Goal: Check status: Check status

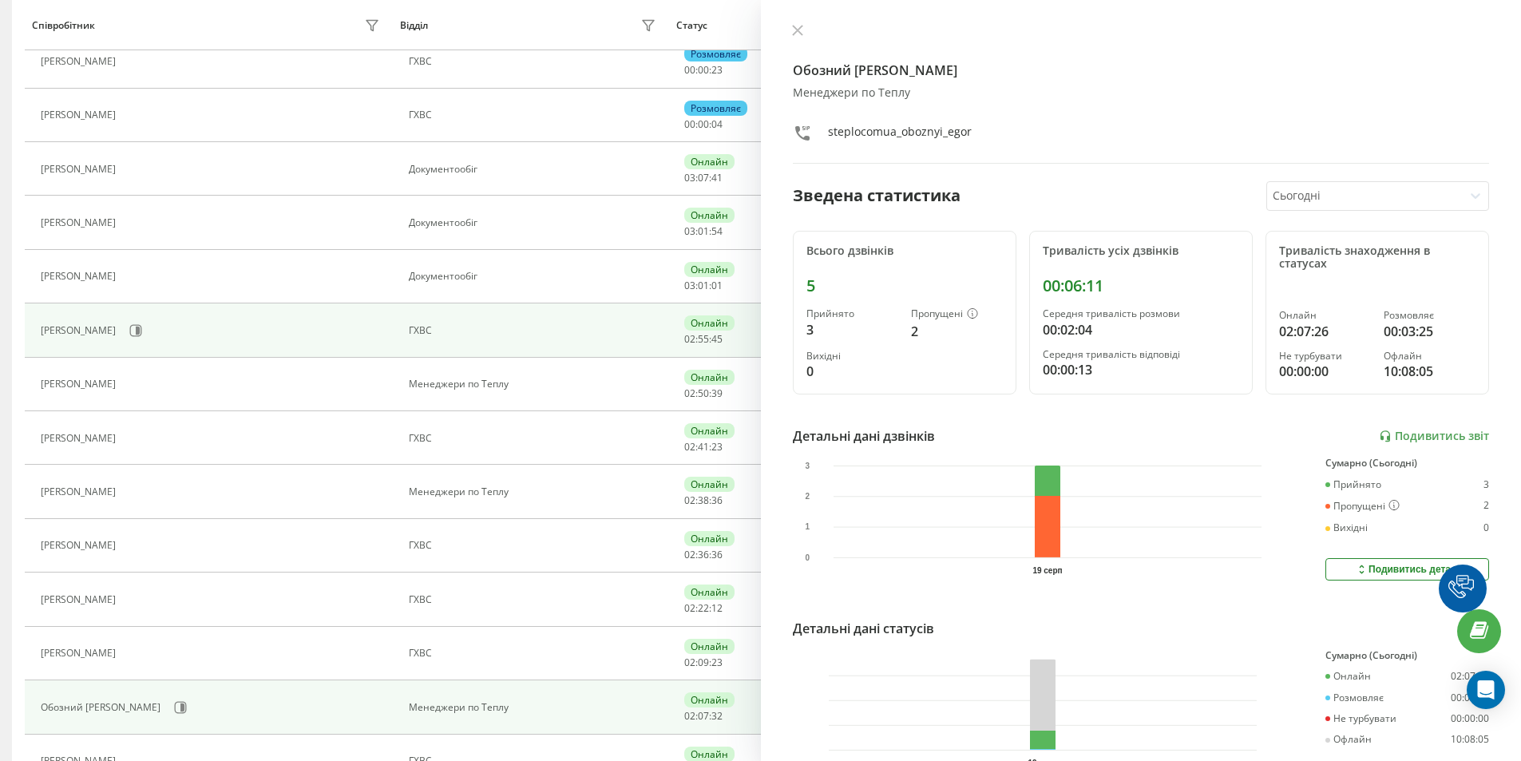
scroll to position [399, 0]
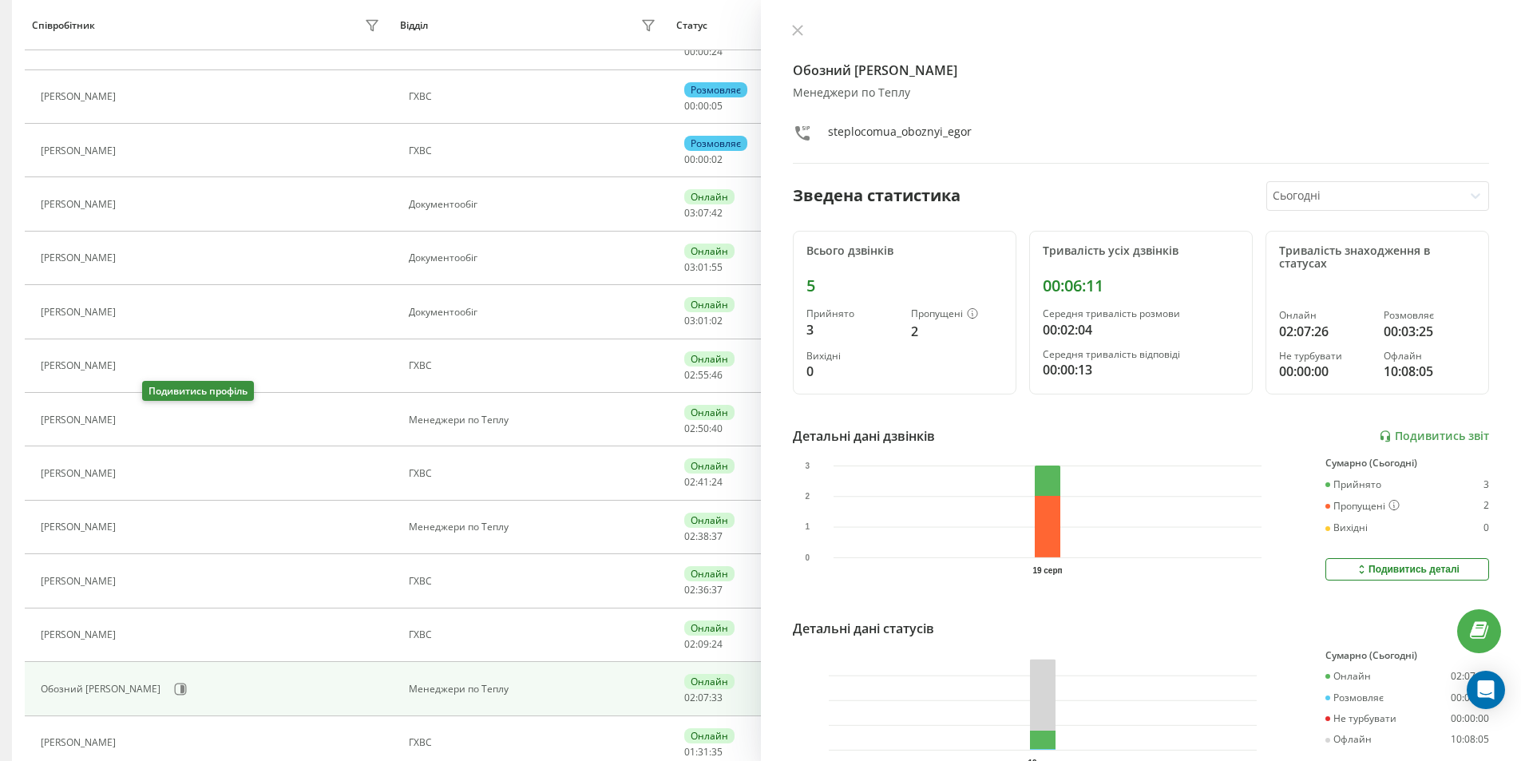
click at [140, 422] on icon at bounding box center [133, 420] width 13 height 13
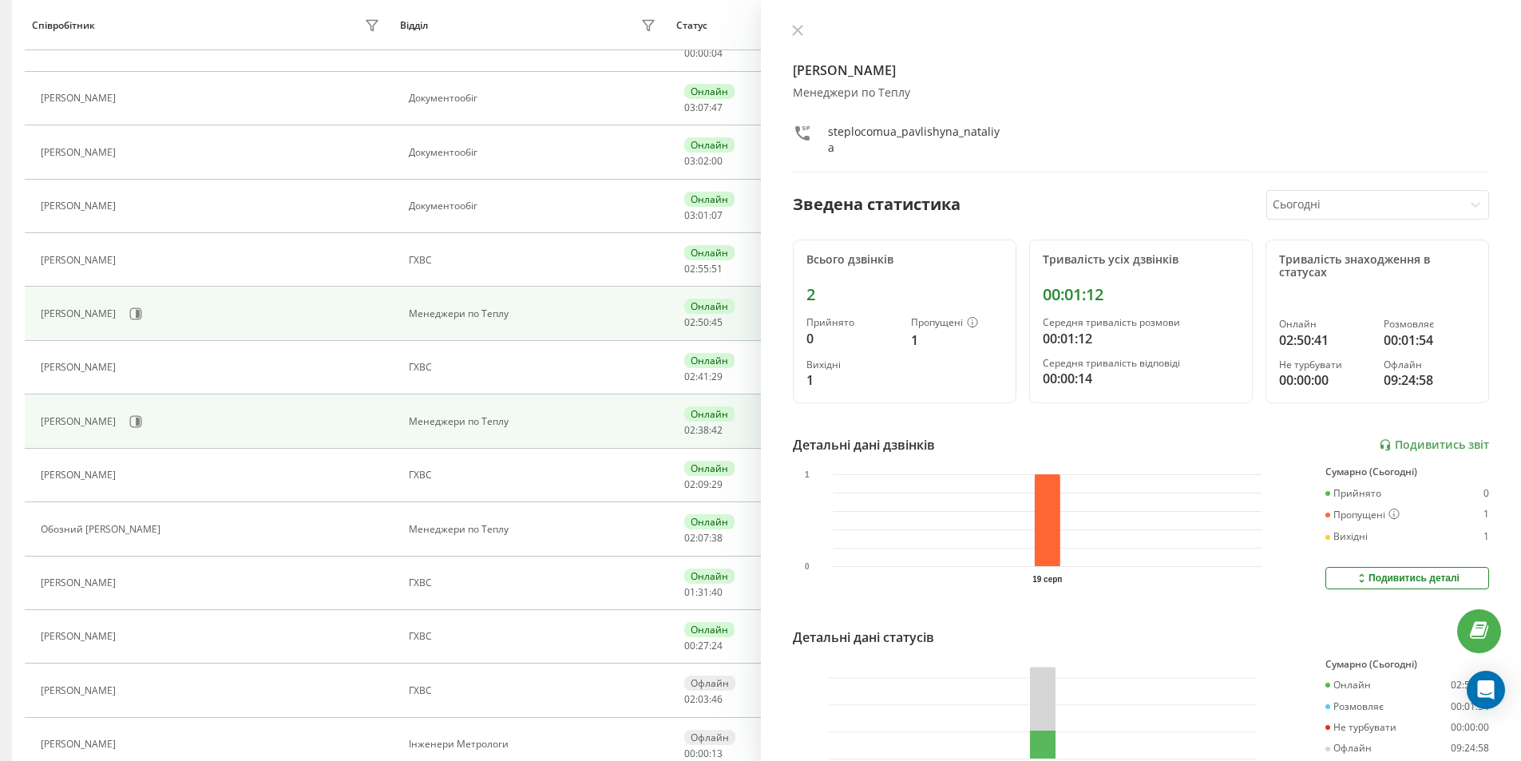
scroll to position [505, 0]
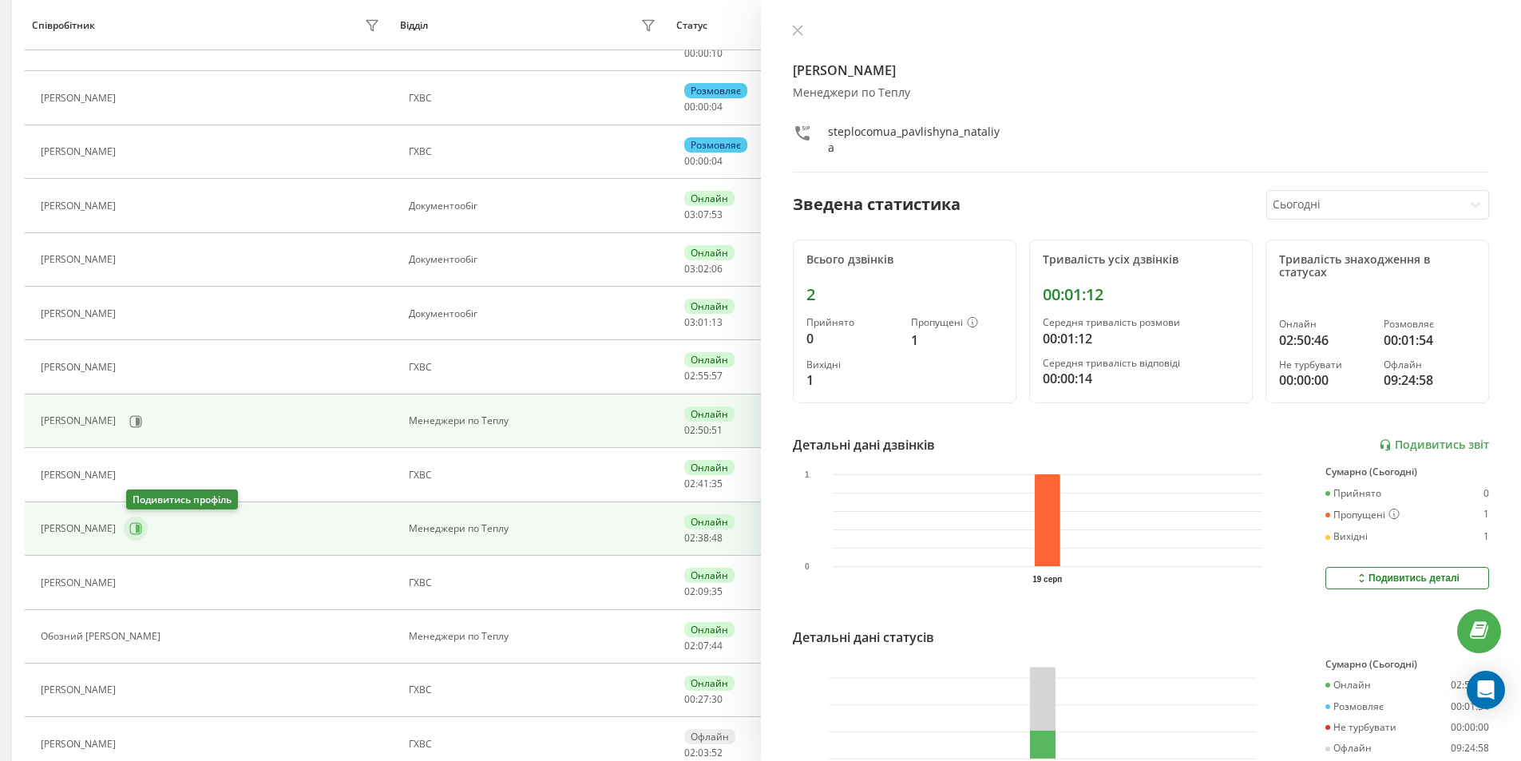
click at [137, 531] on icon at bounding box center [135, 528] width 13 height 13
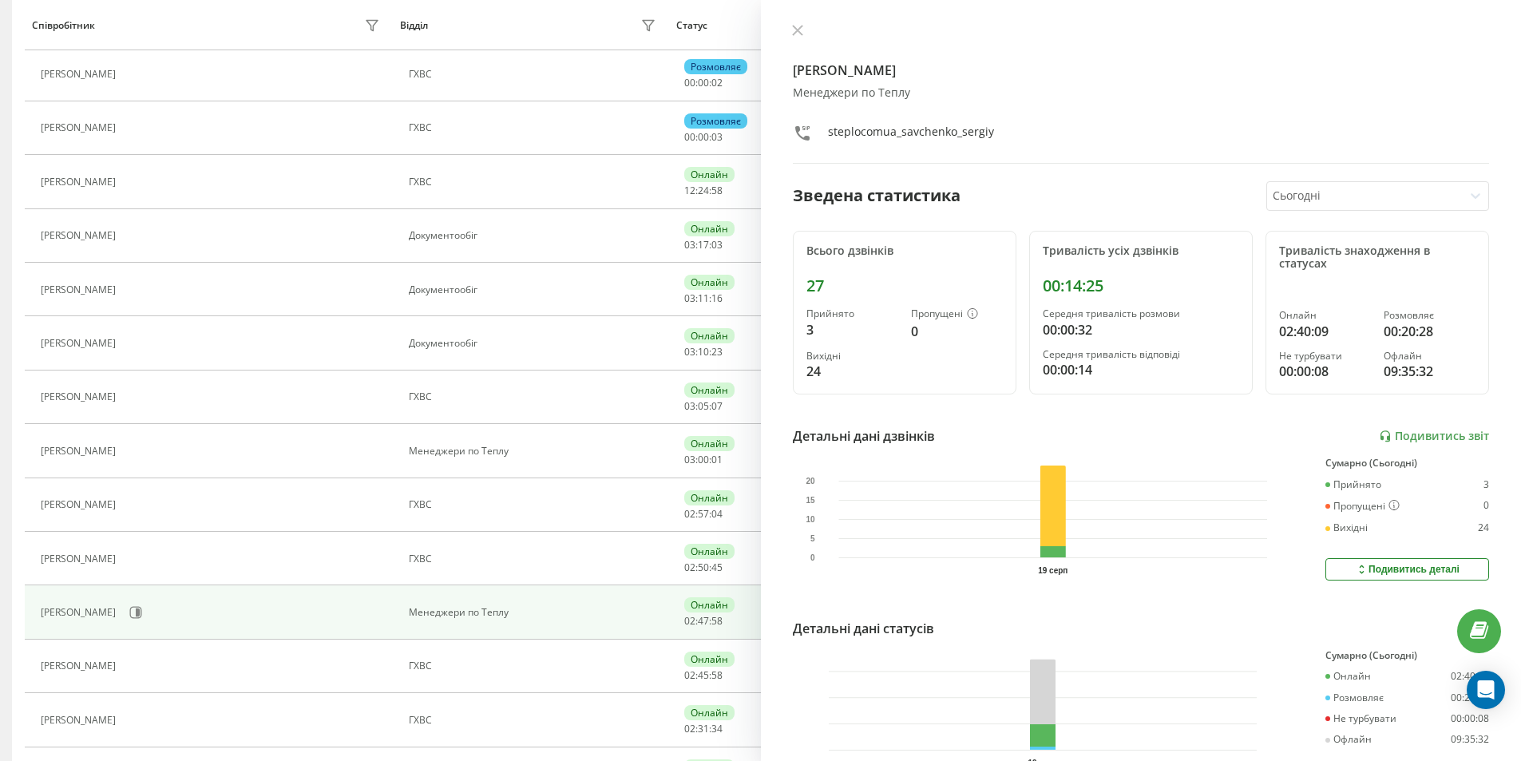
scroll to position [153, 0]
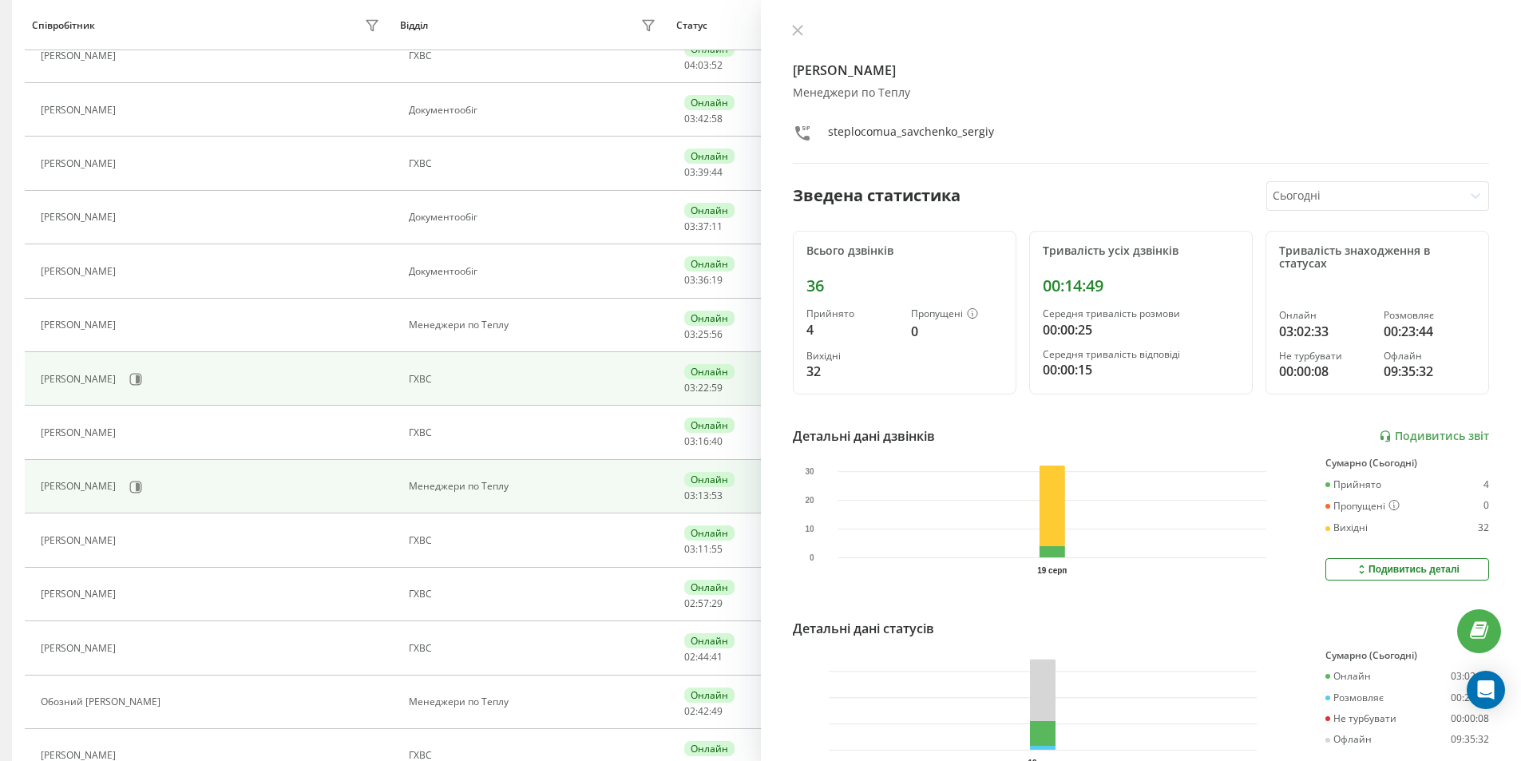
scroll to position [399, 0]
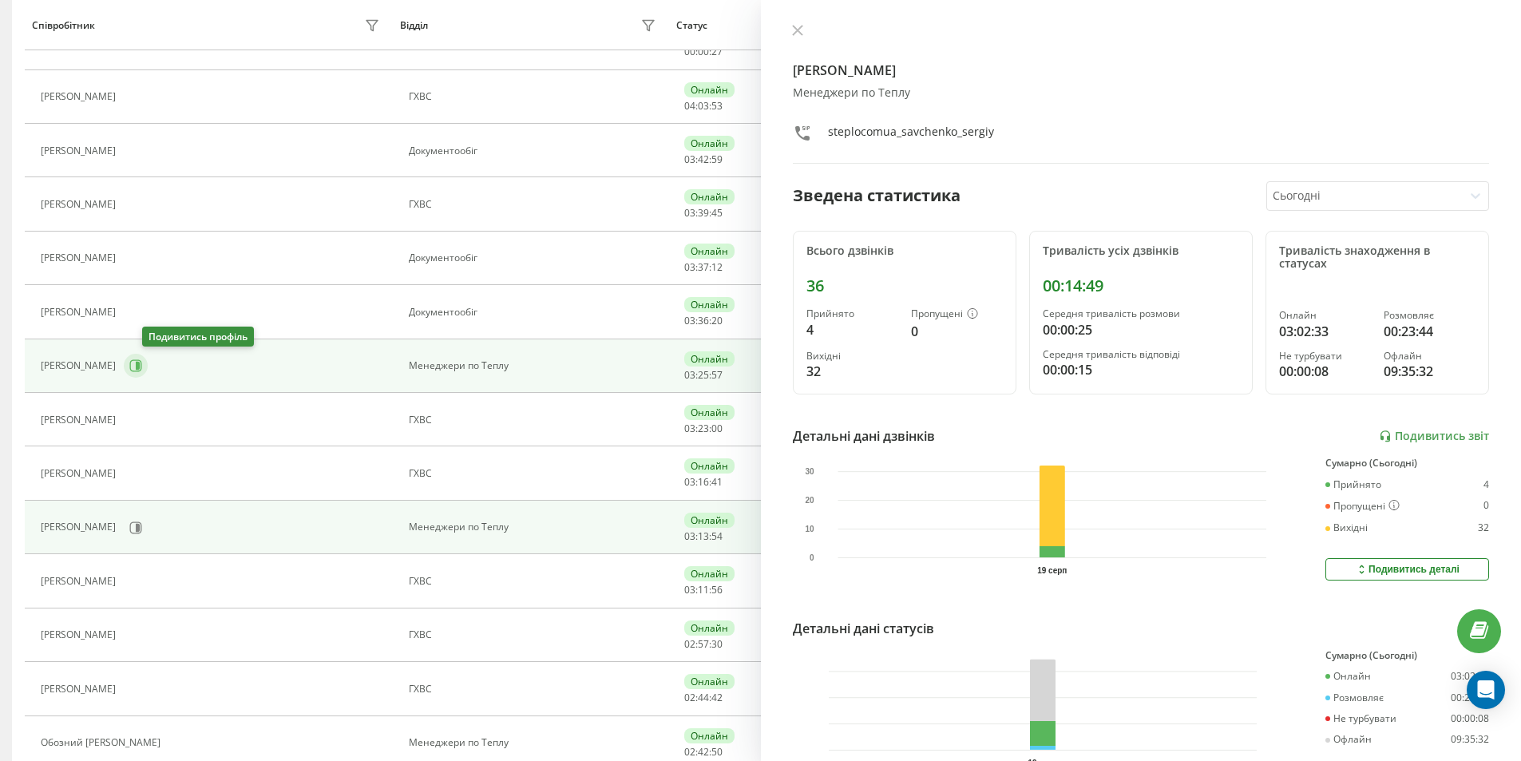
click at [142, 363] on icon at bounding box center [136, 366] width 12 height 12
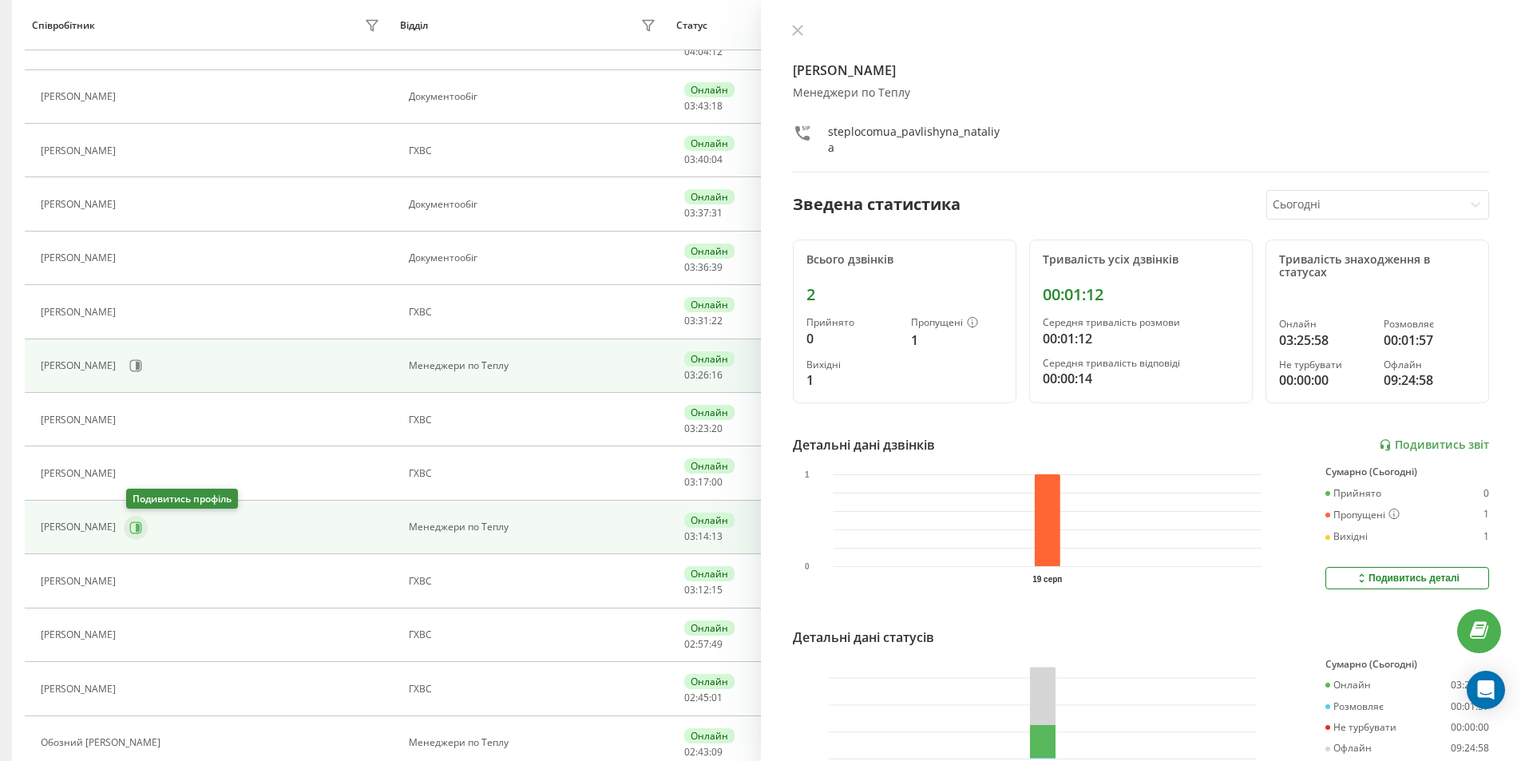
click at [139, 530] on icon at bounding box center [138, 527] width 4 height 8
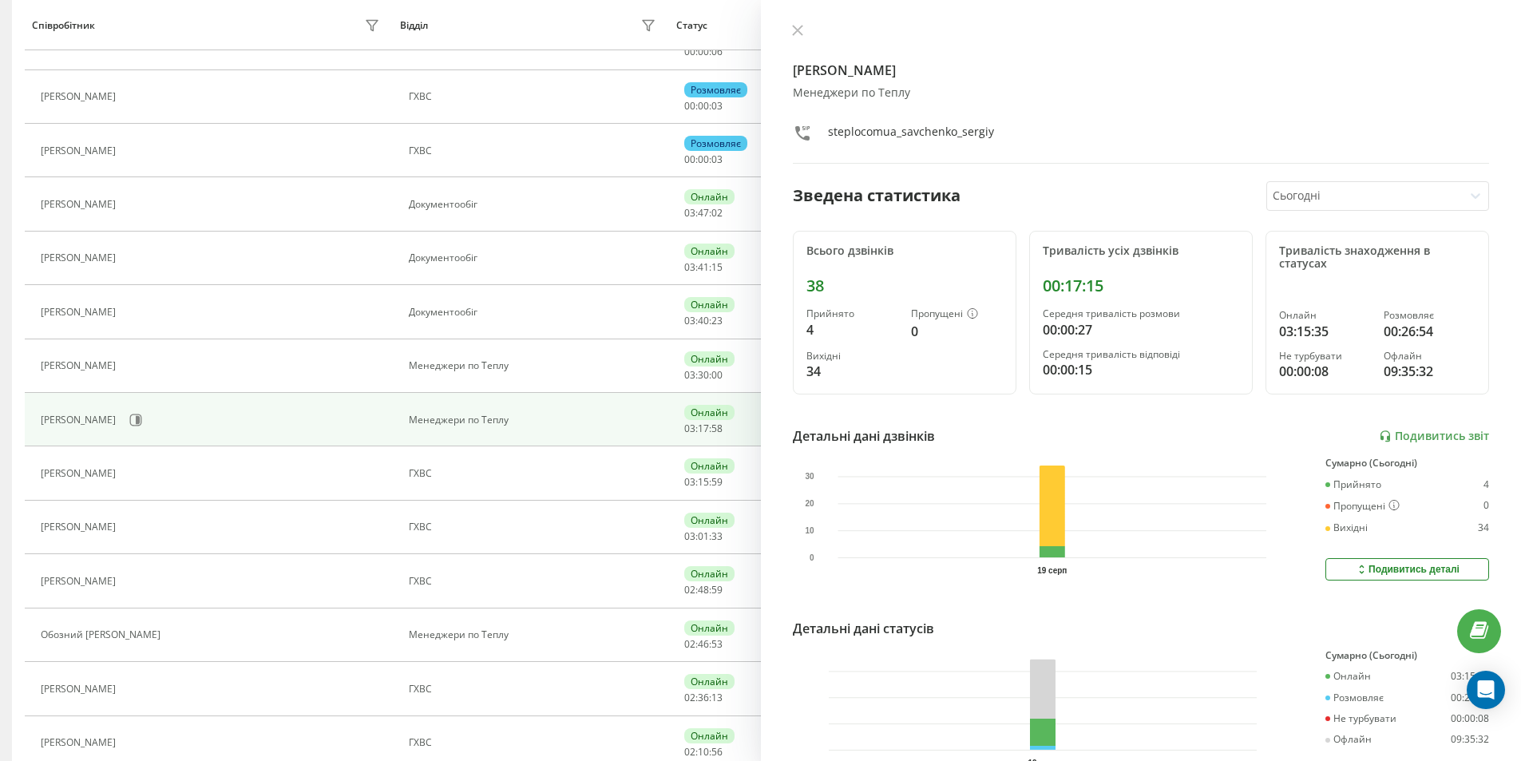
scroll to position [291, 0]
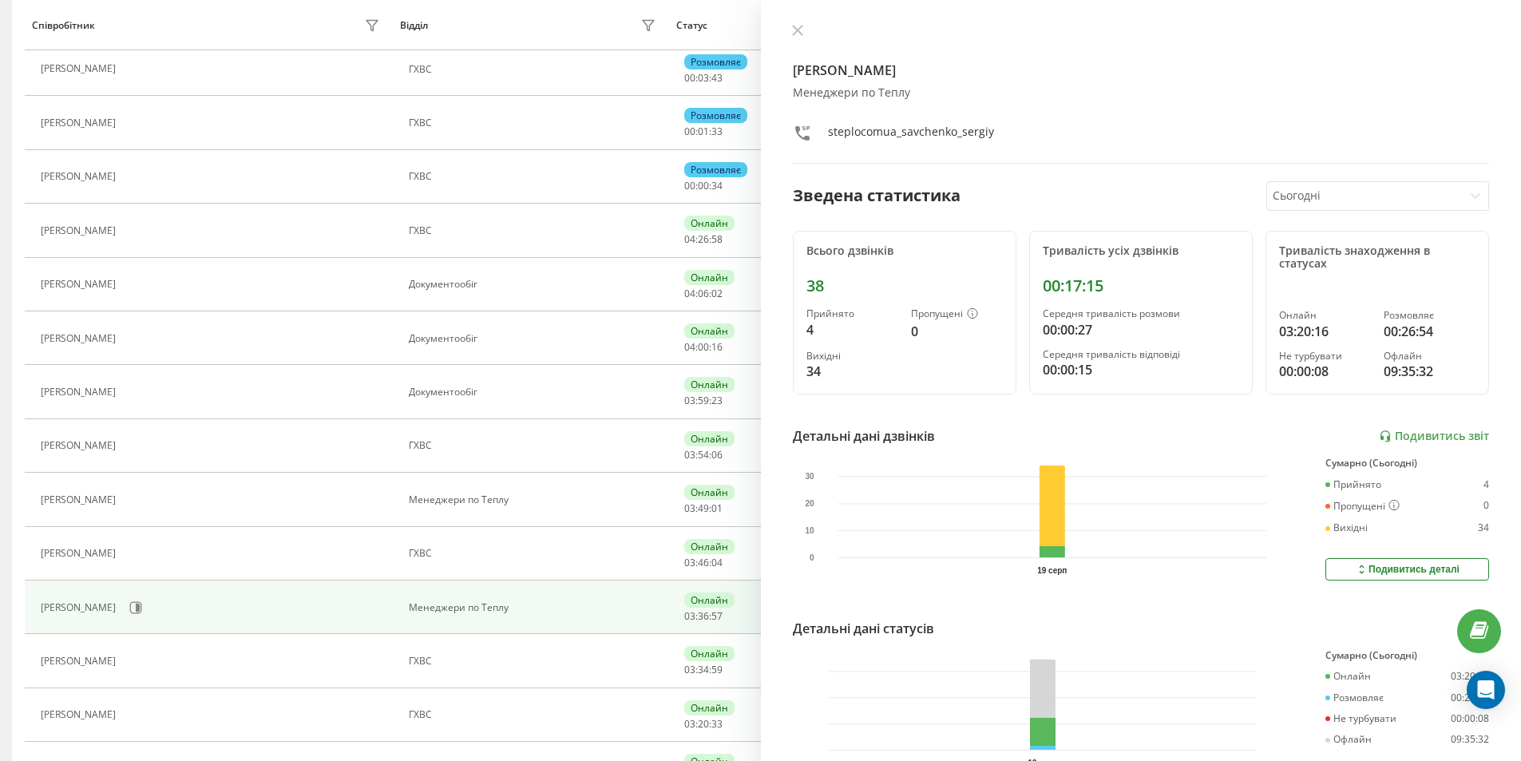
scroll to position [158, 0]
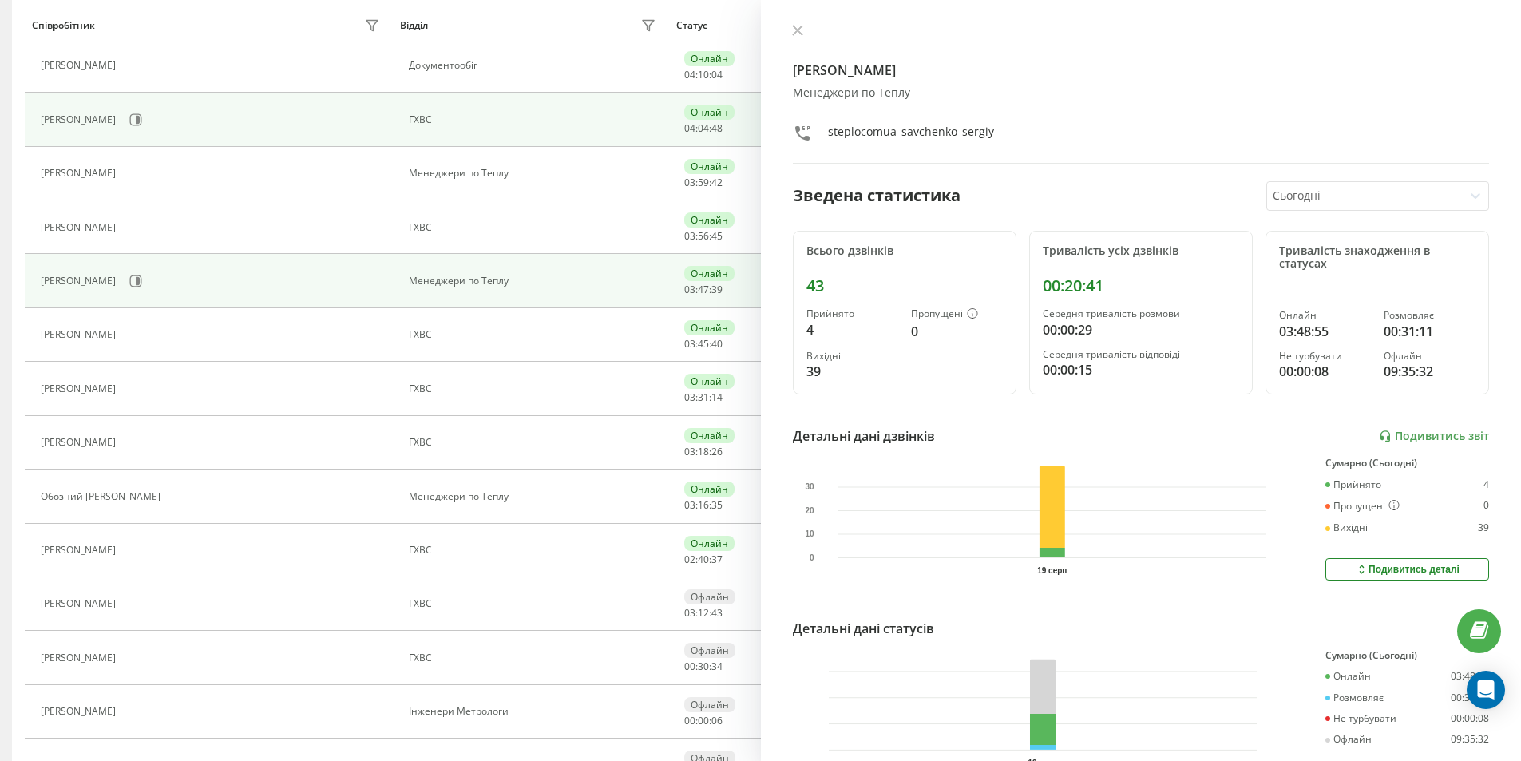
scroll to position [639, 0]
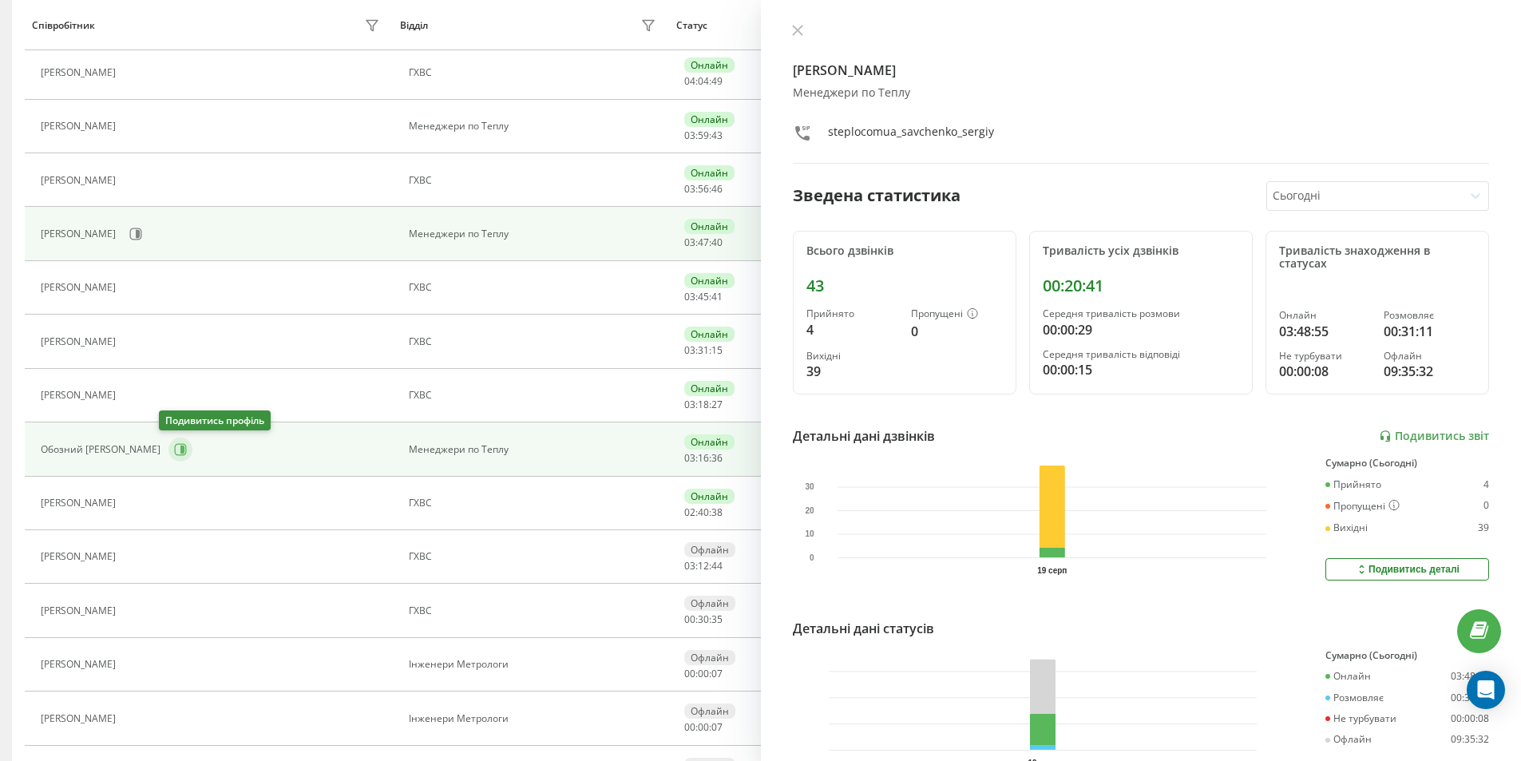
click at [175, 455] on icon at bounding box center [181, 449] width 12 height 12
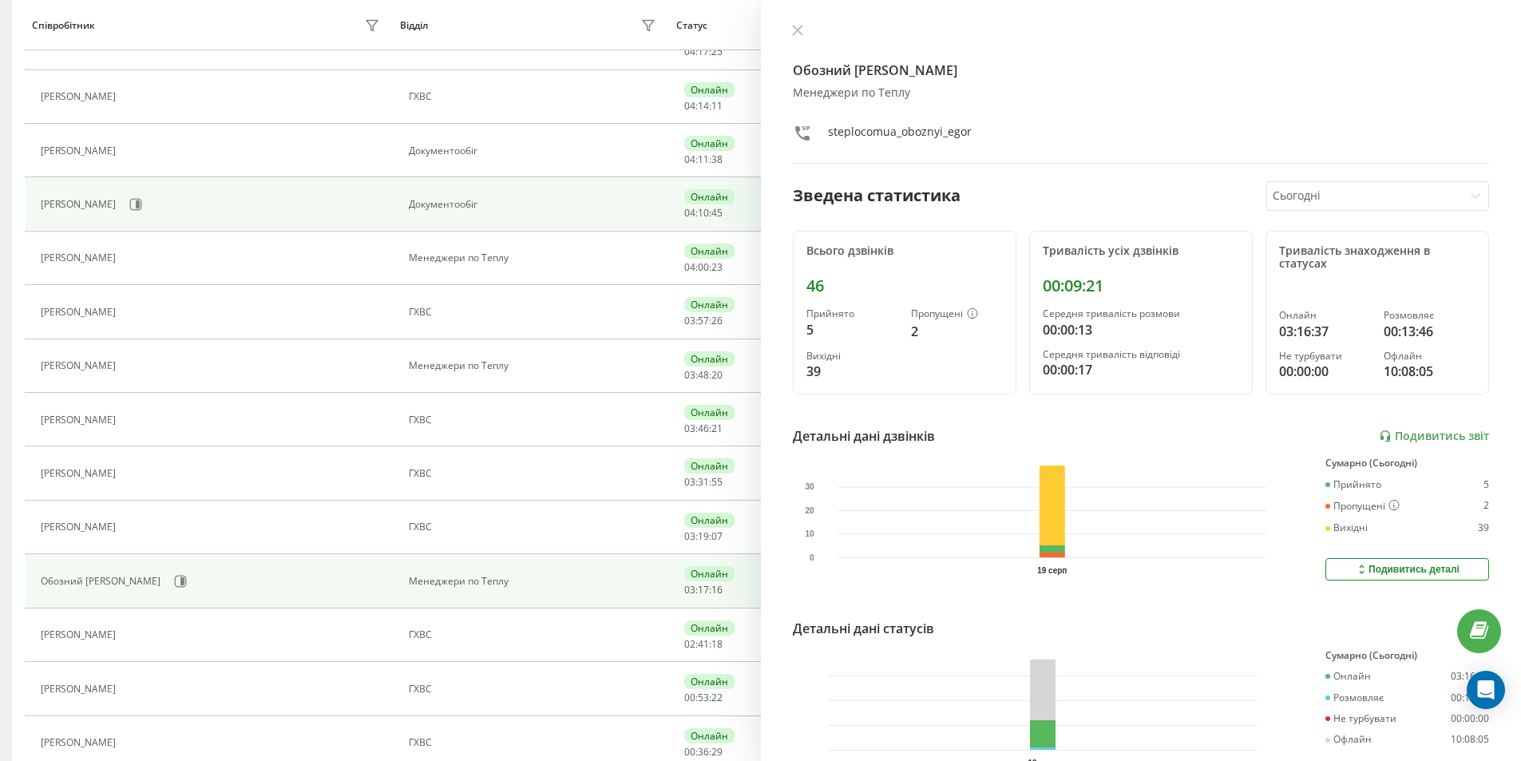
scroll to position [479, 0]
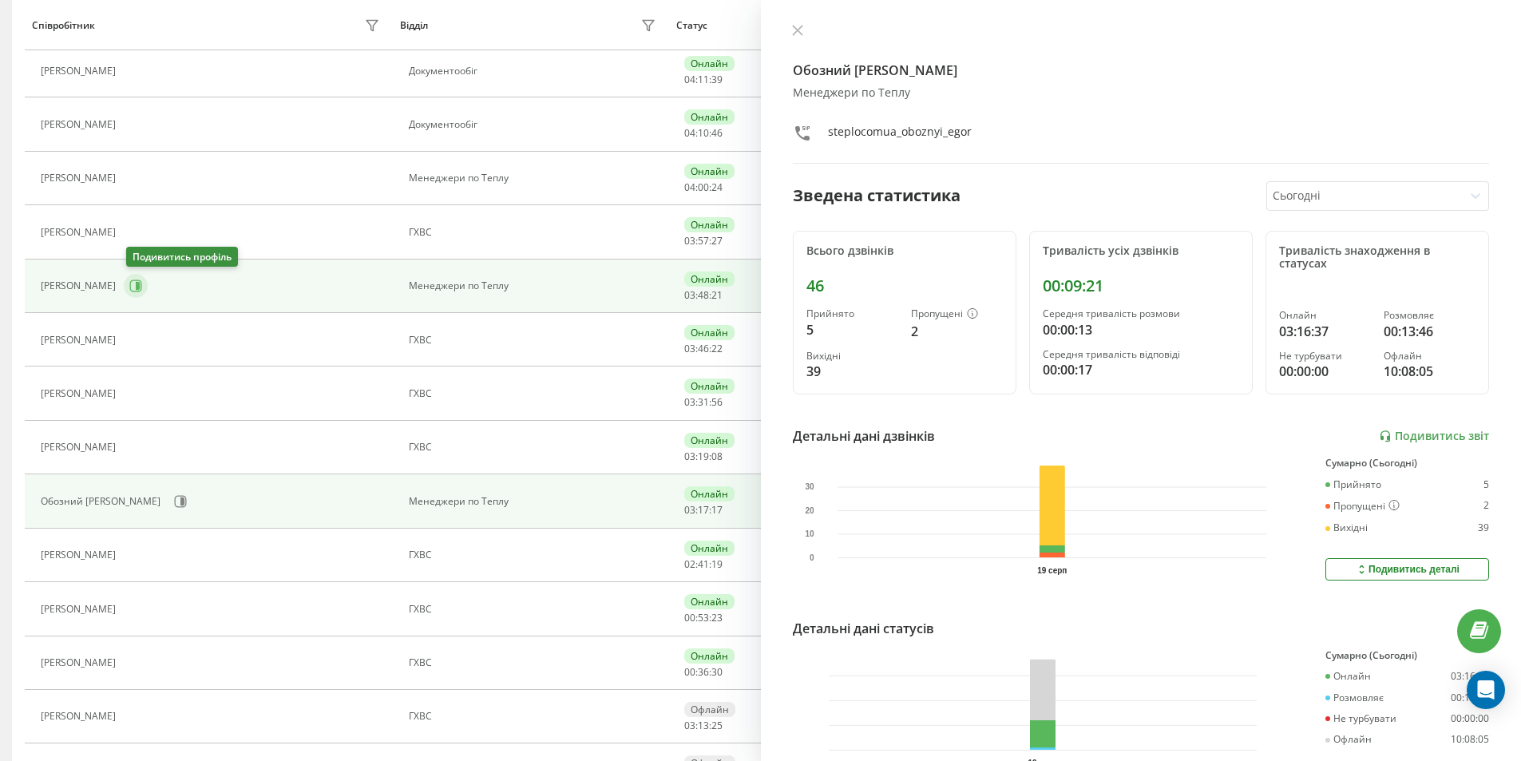
click at [140, 283] on icon at bounding box center [138, 286] width 4 height 8
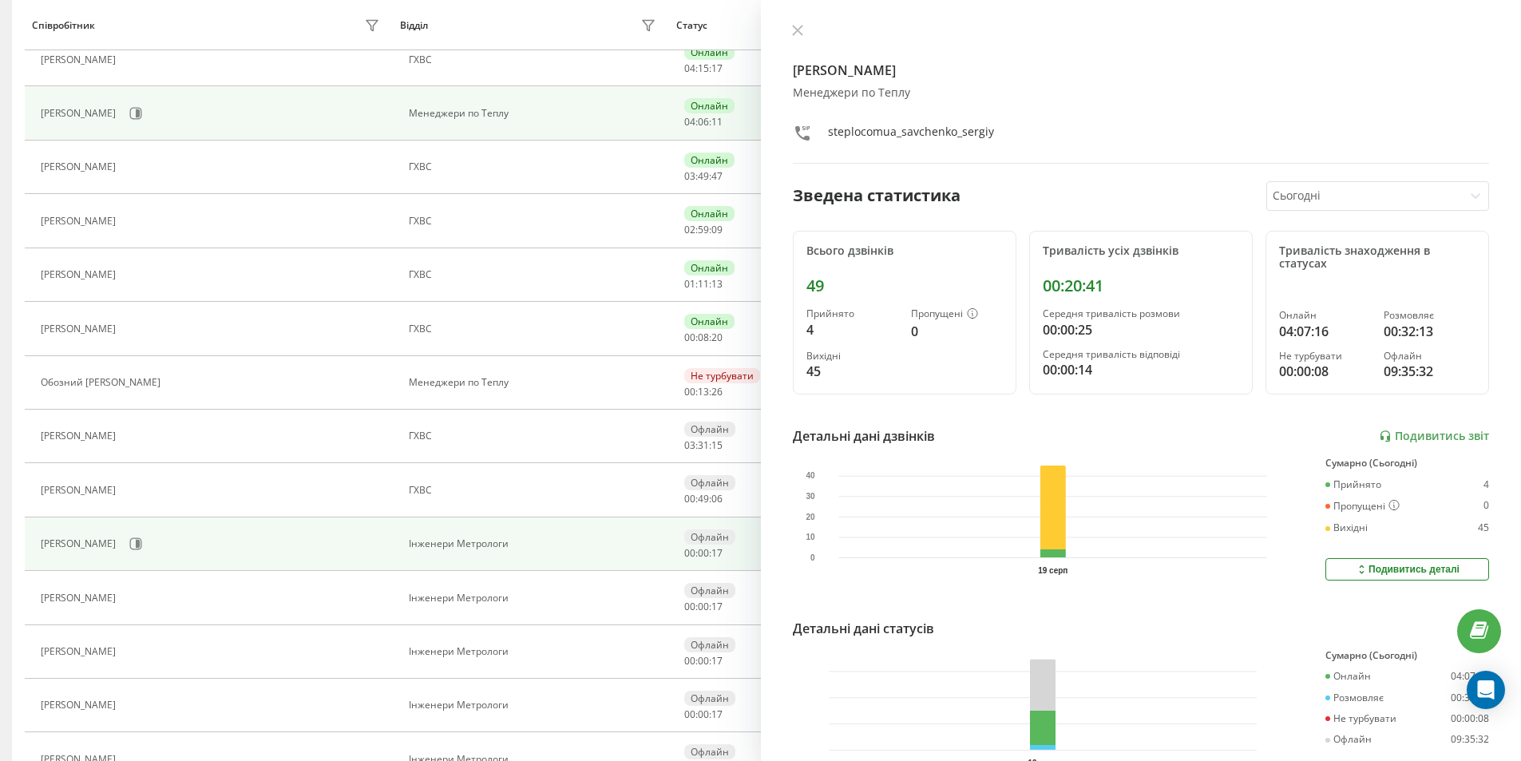
scroll to position [798, 0]
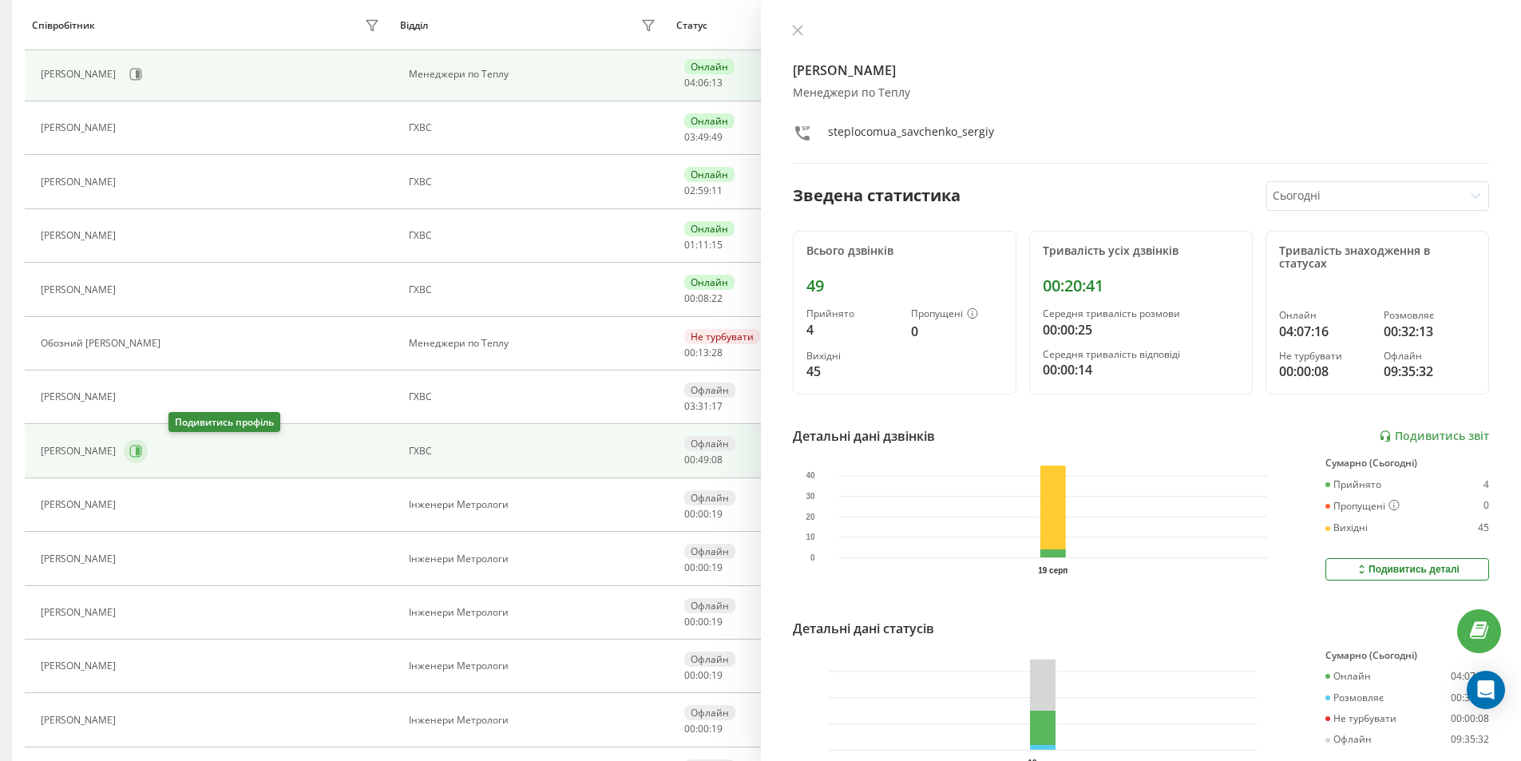
click at [142, 452] on icon at bounding box center [135, 451] width 13 height 13
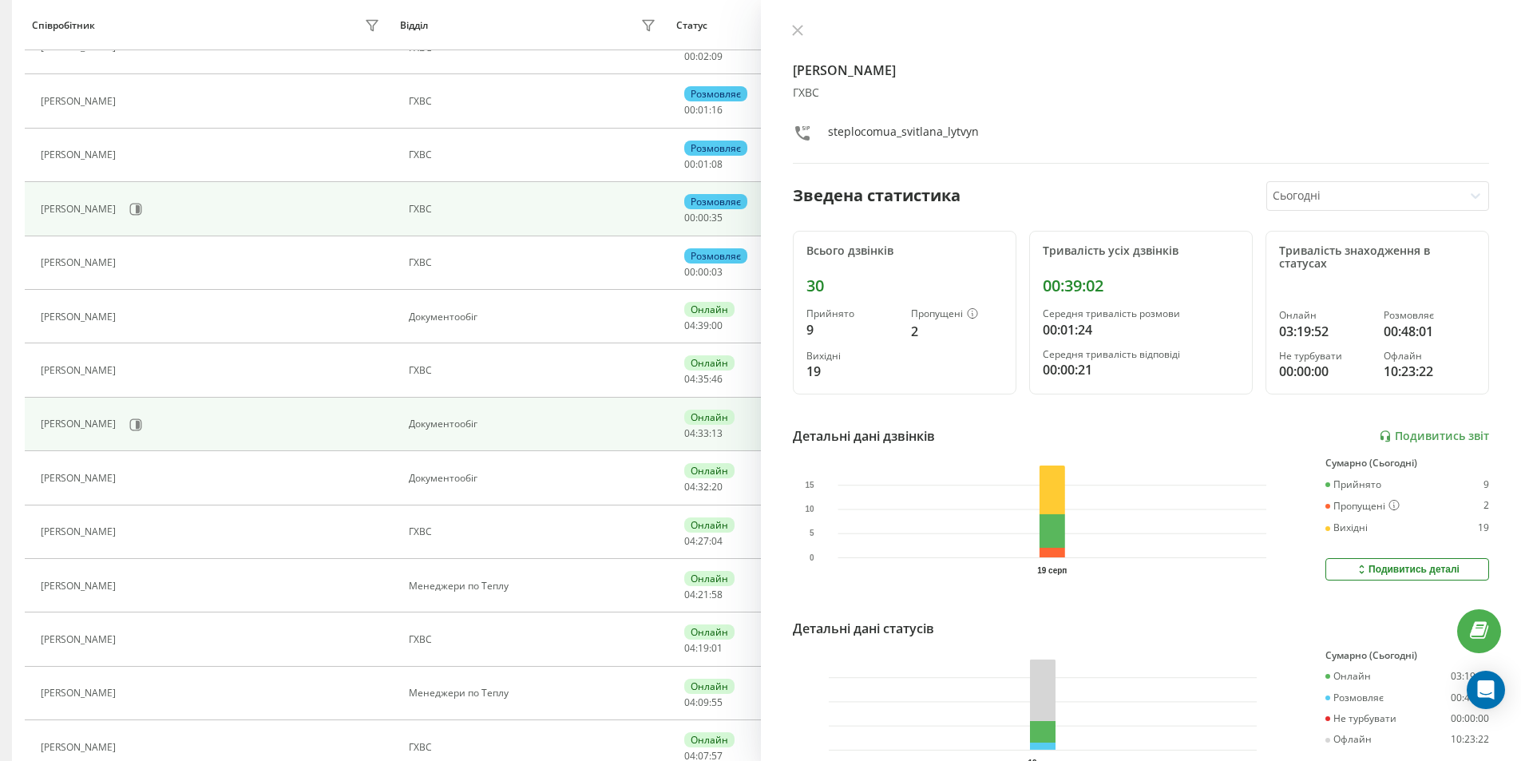
scroll to position [313, 0]
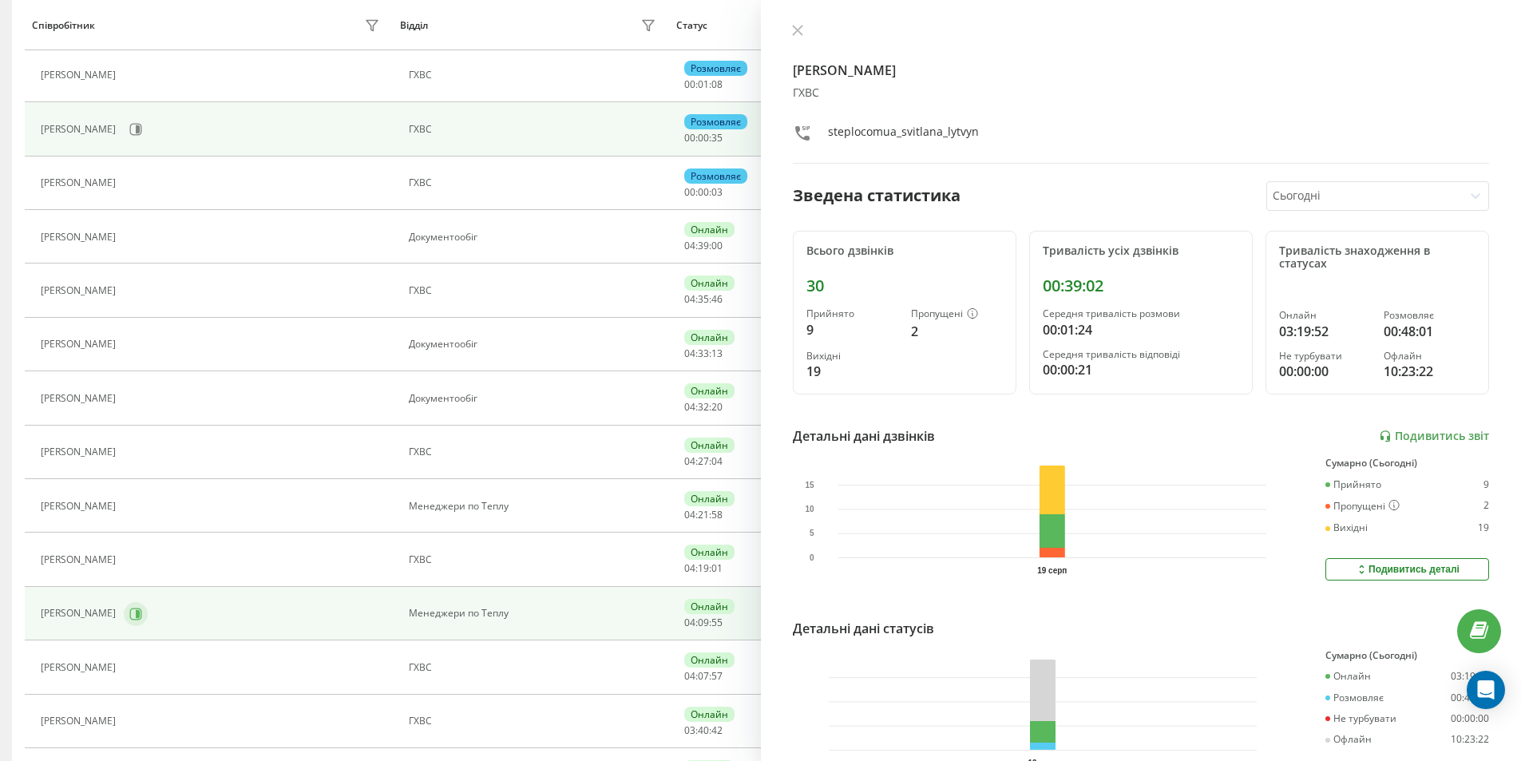
click at [127, 616] on button at bounding box center [136, 614] width 24 height 24
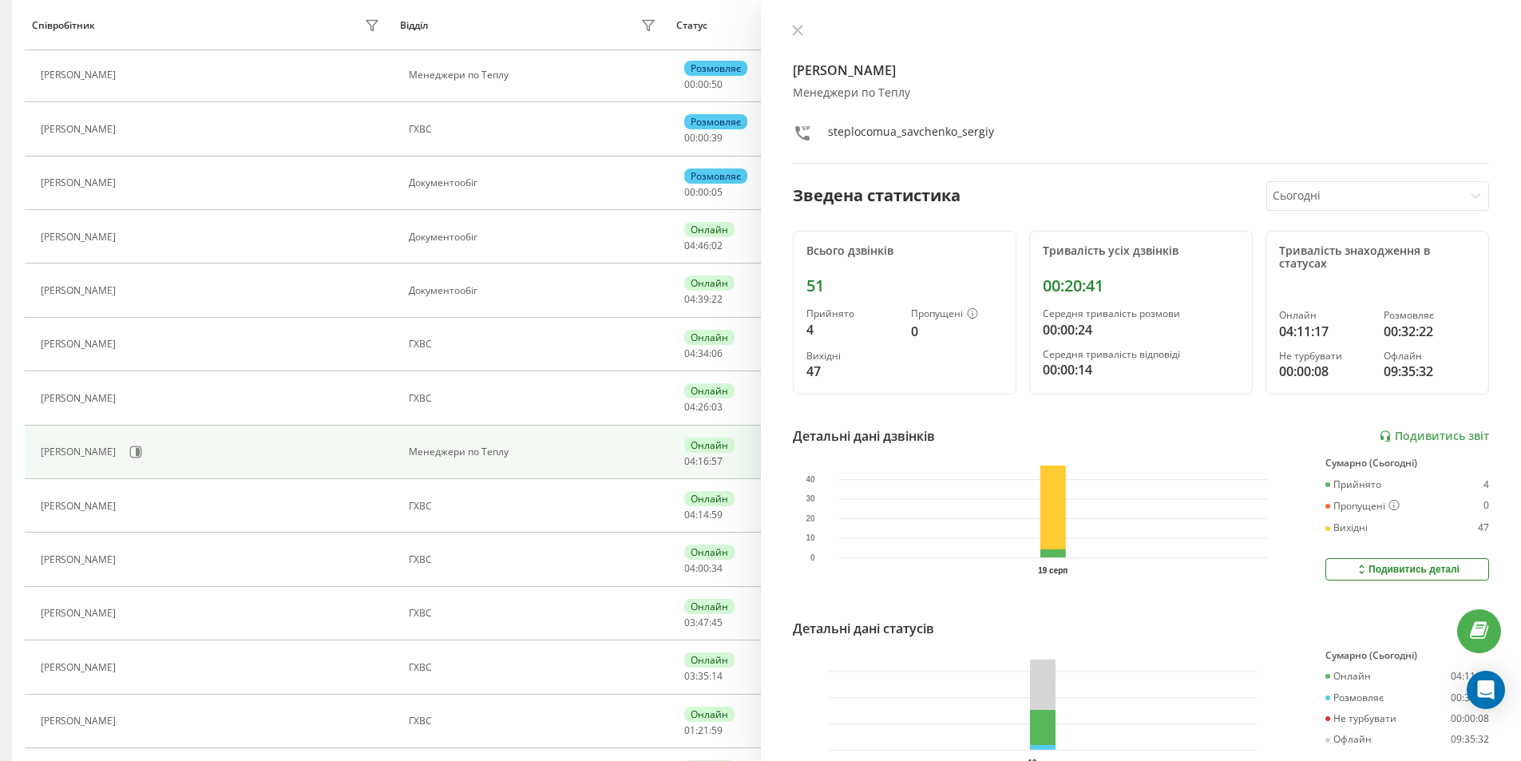
scroll to position [152, 0]
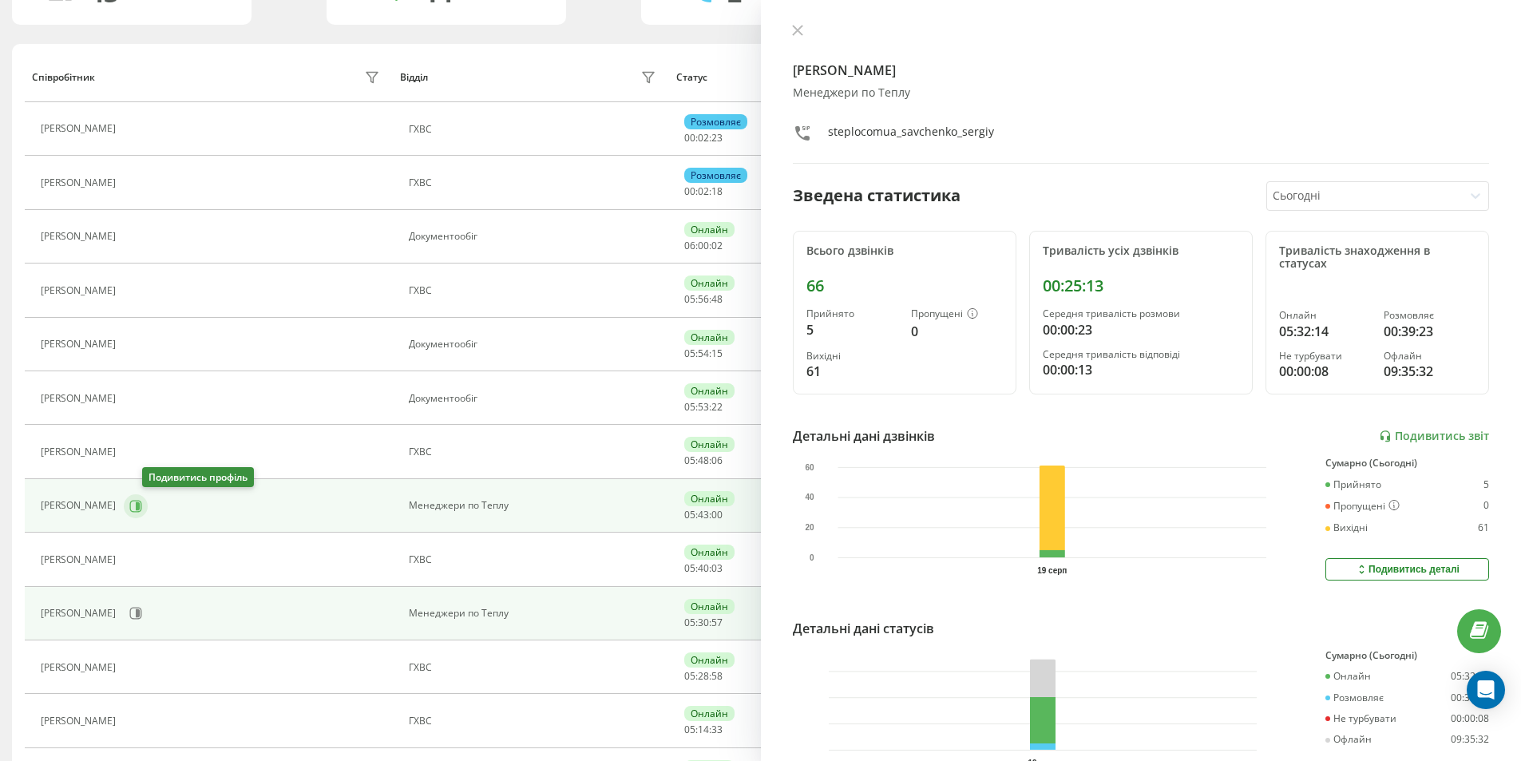
click at [140, 509] on icon at bounding box center [138, 505] width 4 height 8
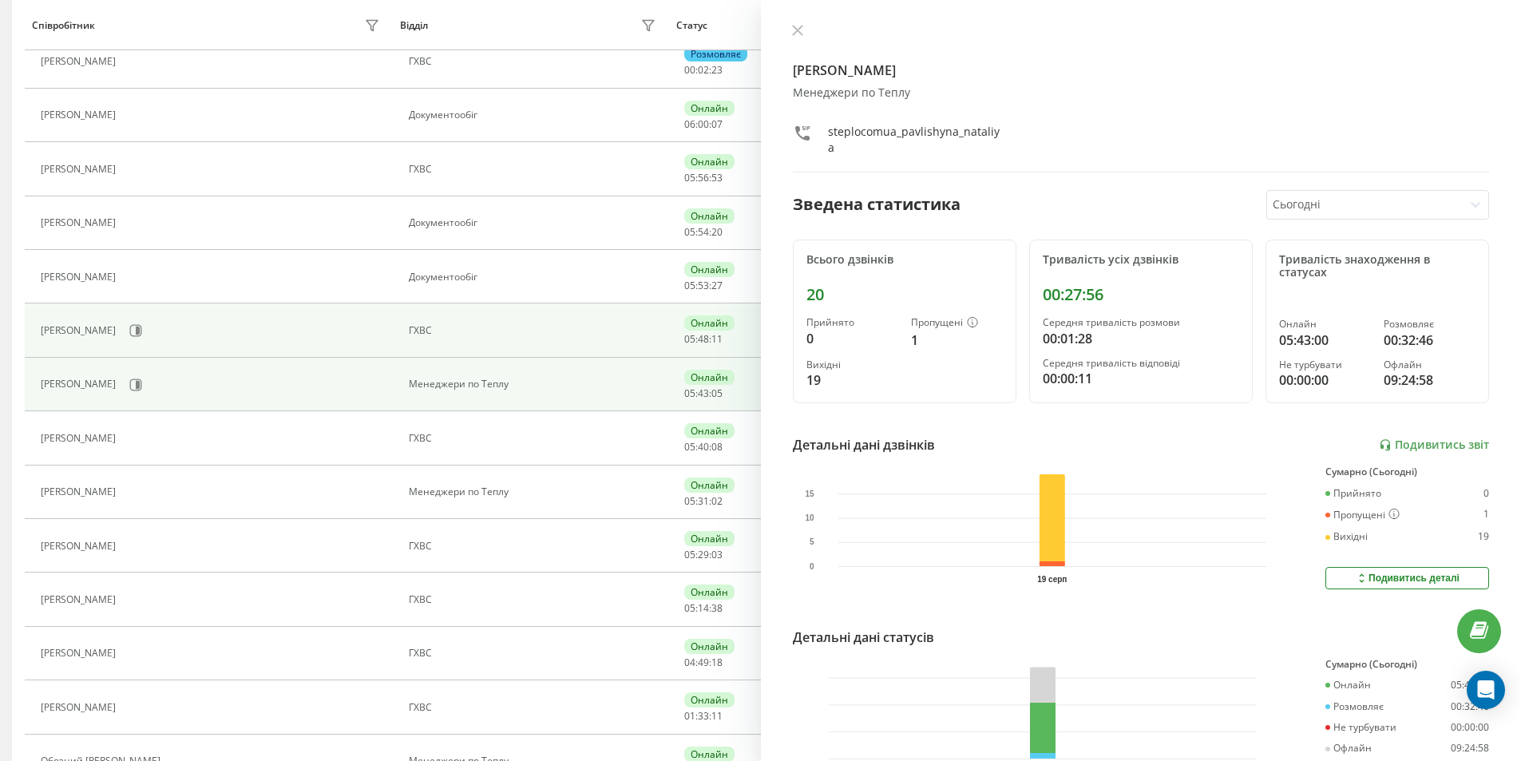
scroll to position [311, 0]
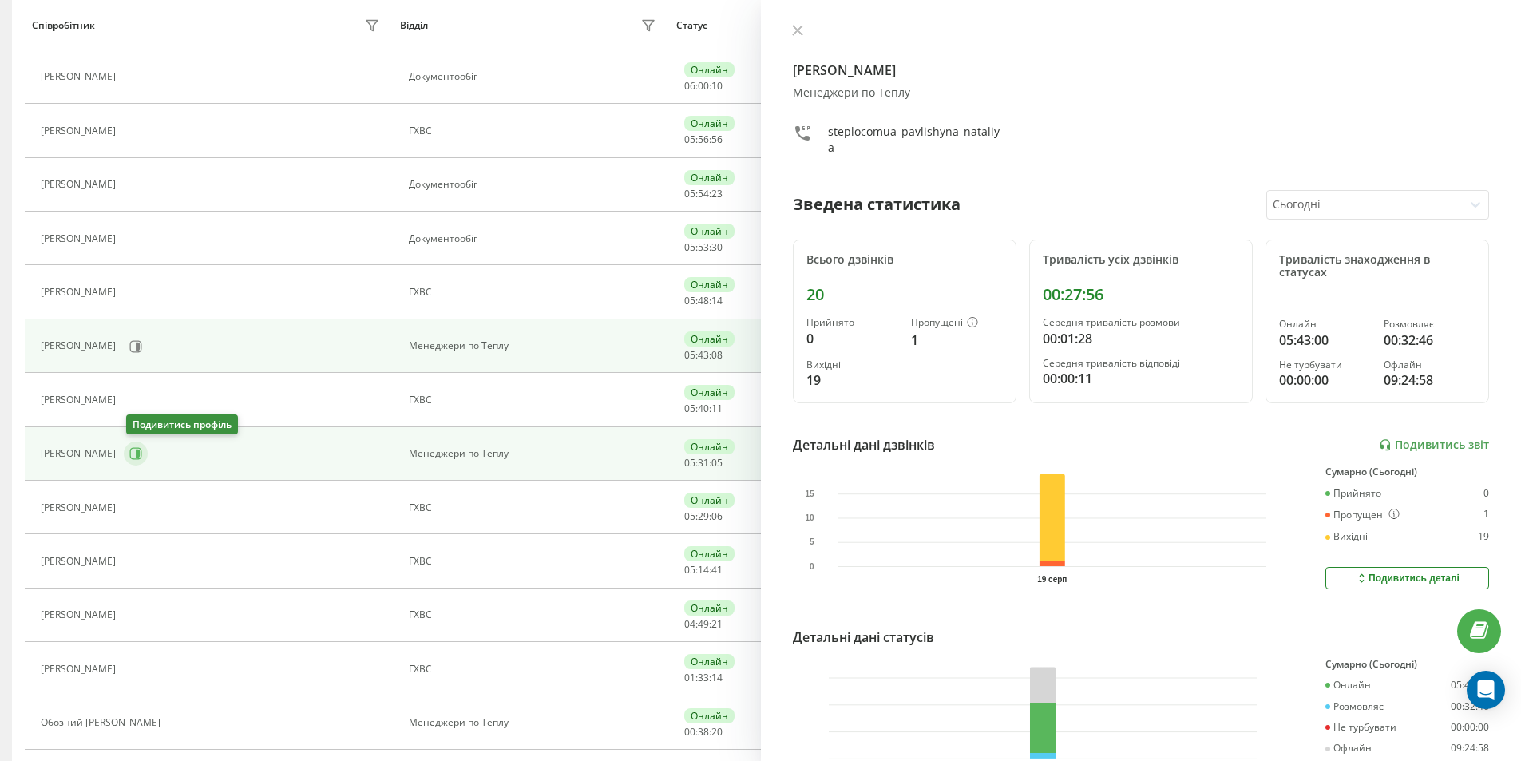
click at [142, 454] on icon at bounding box center [136, 454] width 12 height 12
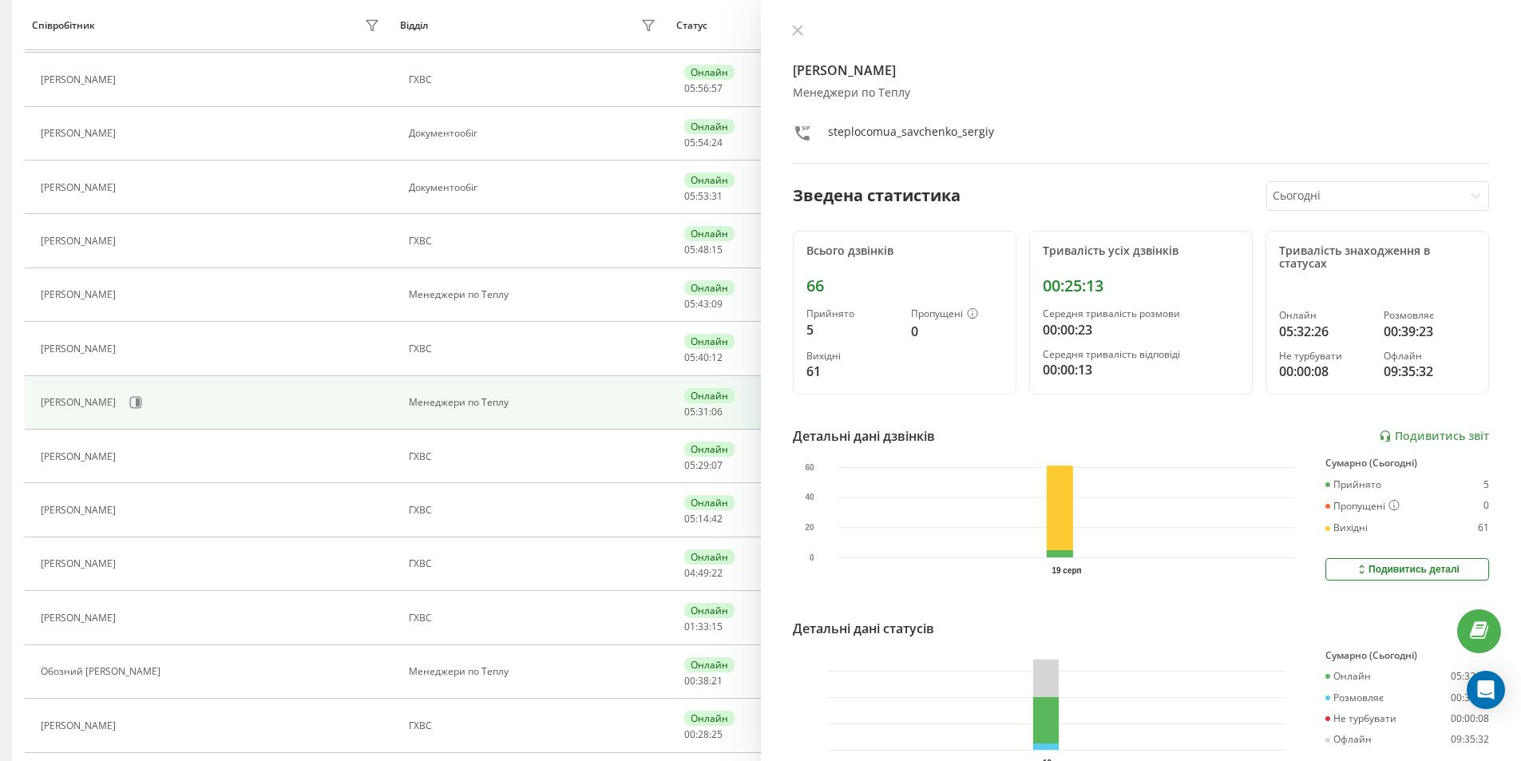
scroll to position [471, 0]
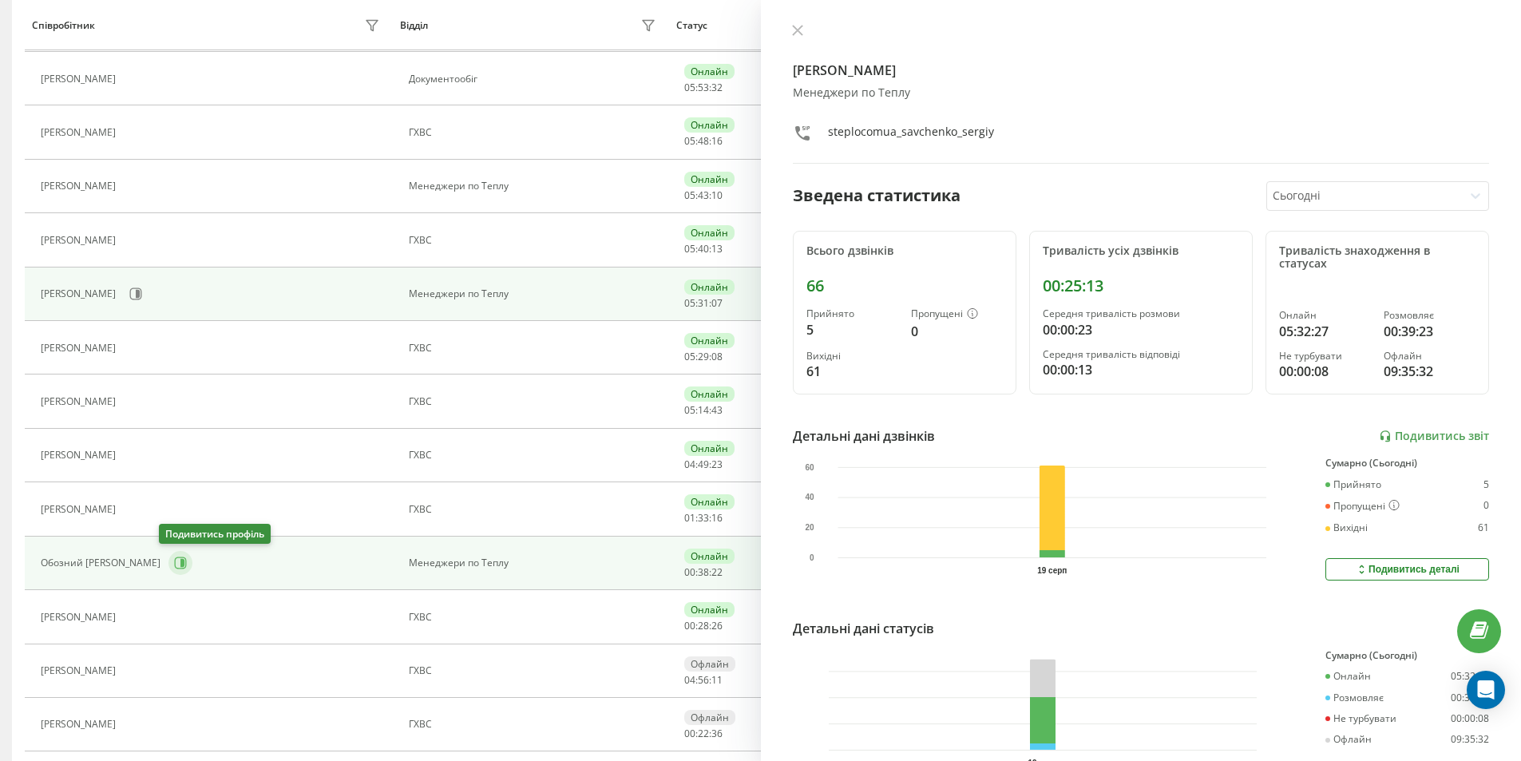
click at [176, 566] on icon at bounding box center [180, 562] width 13 height 13
